Goal: Browse casually: Explore the website without a specific task or goal

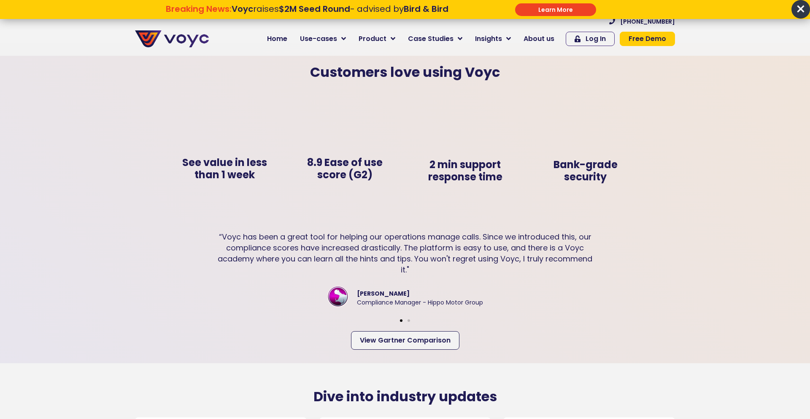
scroll to position [1837, 0]
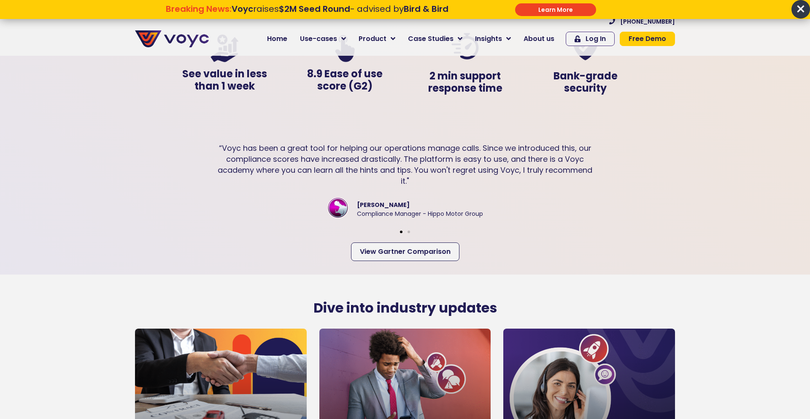
click at [793, 17] on p "×" at bounding box center [801, 9] width 19 height 19
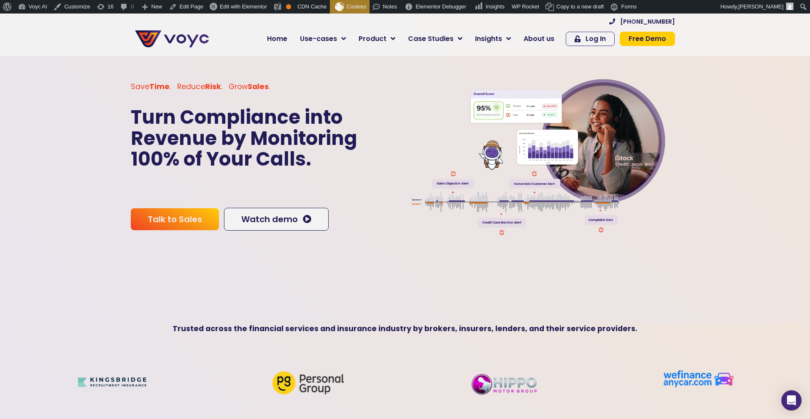
scroll to position [65, 0]
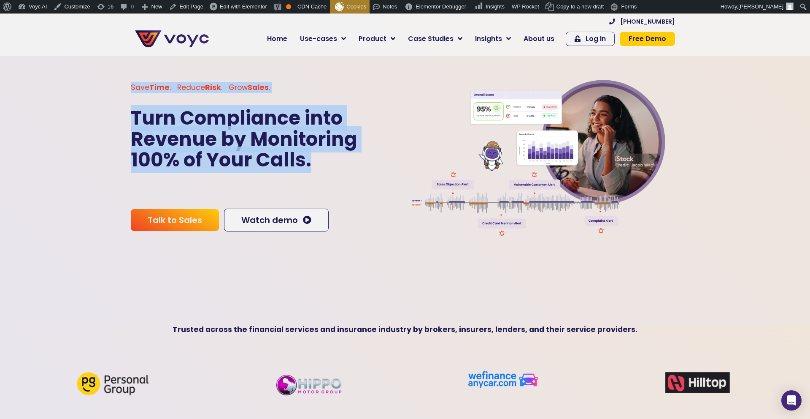
drag, startPoint x: 127, startPoint y: 113, endPoint x: 322, endPoint y: 169, distance: 202.8
click at [322, 169] on section "Save Time . Reduce Risk . Grow Sales . Turn Compliance into Revenue by Monitori…" at bounding box center [405, 156] width 810 height 419
click at [322, 169] on p "Turn Compliance into Revenue by Monitoring 100% of Your Calls." at bounding box center [267, 139] width 272 height 63
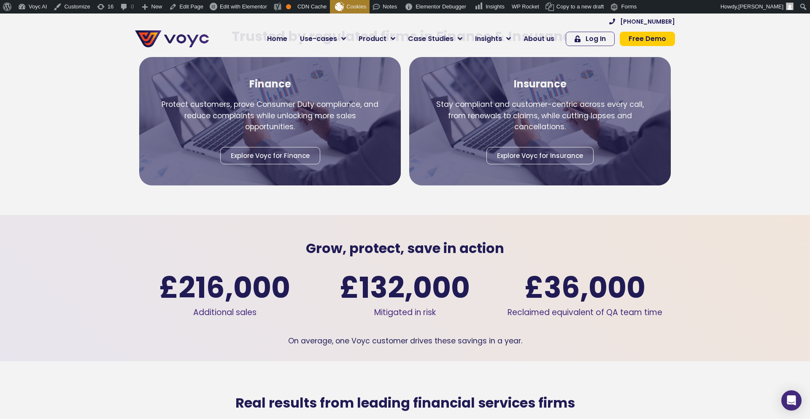
scroll to position [1168, 0]
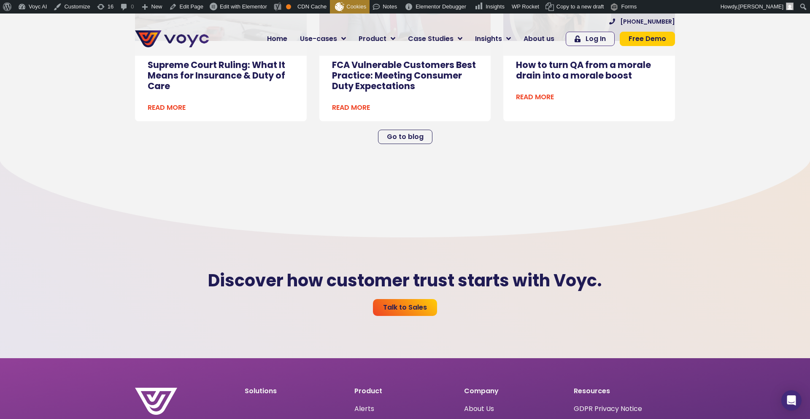
scroll to position [2199, 0]
